Goal: Use online tool/utility

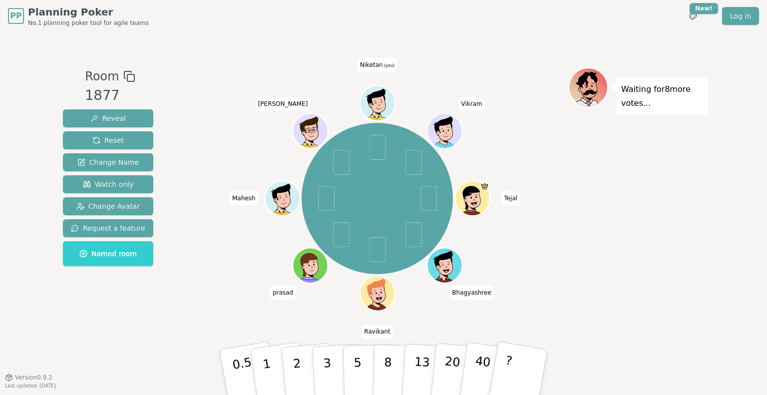
click at [374, 102] on icon at bounding box center [378, 103] width 34 height 4
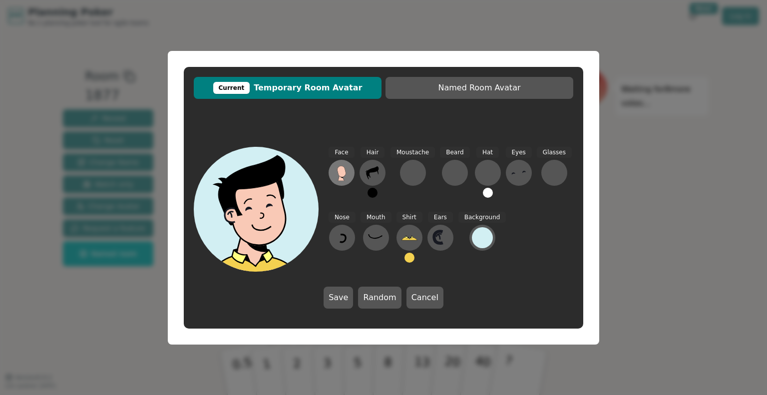
click at [346, 171] on icon at bounding box center [342, 173] width 16 height 16
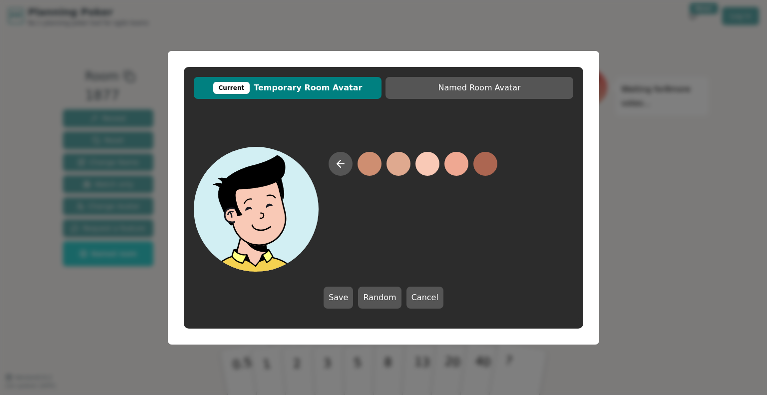
click at [424, 167] on button at bounding box center [428, 164] width 24 height 24
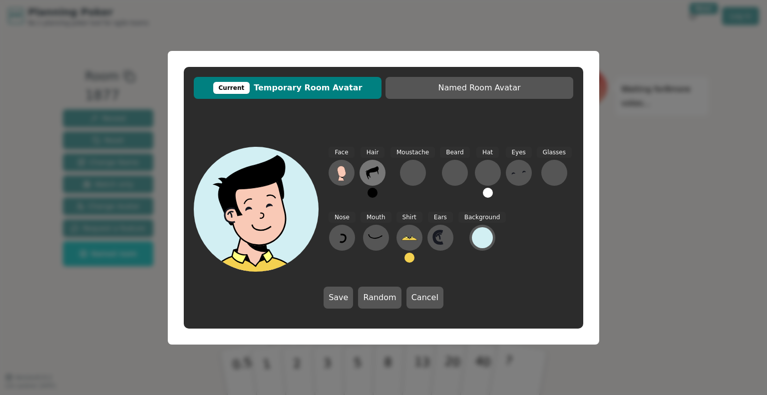
click at [373, 171] on icon at bounding box center [372, 172] width 12 height 13
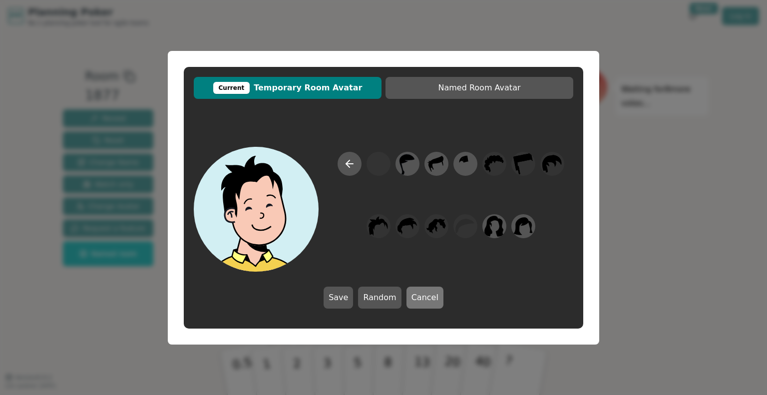
click at [416, 298] on button "Cancel" at bounding box center [425, 298] width 37 height 22
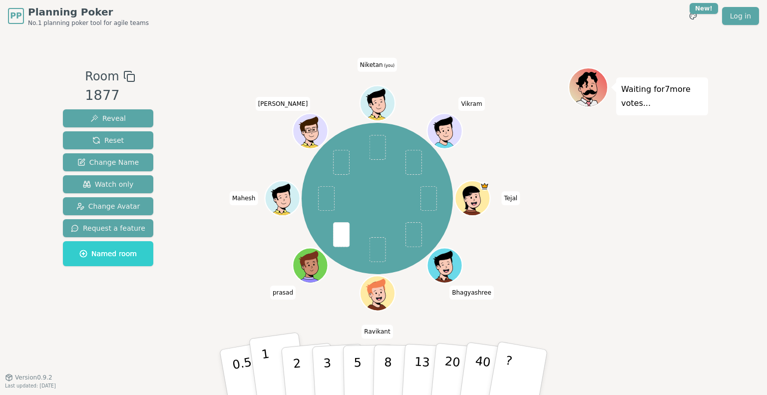
click at [269, 359] on button "1" at bounding box center [278, 372] width 59 height 81
click at [262, 375] on button "1" at bounding box center [278, 372] width 59 height 81
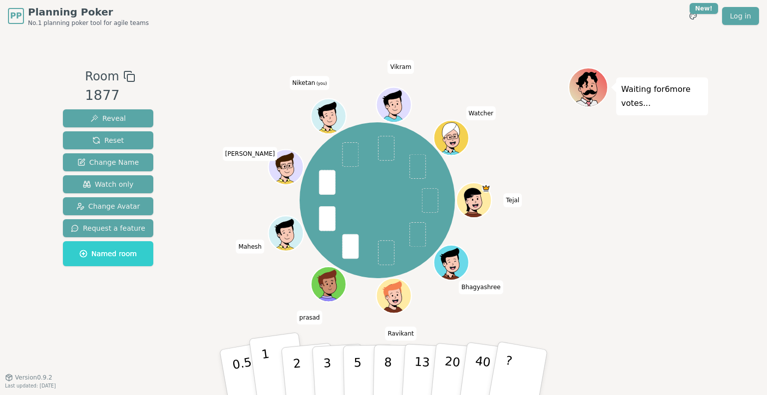
click at [272, 369] on button "1" at bounding box center [278, 372] width 59 height 81
click at [256, 358] on button "1" at bounding box center [278, 372] width 59 height 81
click at [268, 367] on p "1" at bounding box center [268, 374] width 15 height 54
click at [269, 367] on p "1" at bounding box center [268, 374] width 15 height 54
click at [292, 361] on button "2" at bounding box center [308, 372] width 57 height 79
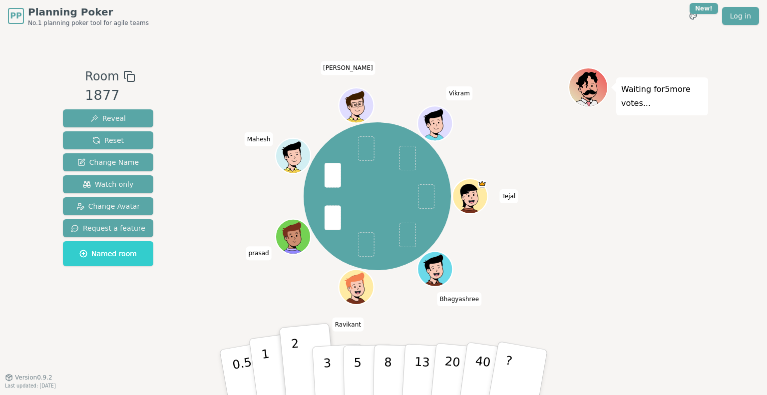
click at [266, 356] on p "1" at bounding box center [268, 374] width 15 height 54
